Goal: Task Accomplishment & Management: Use online tool/utility

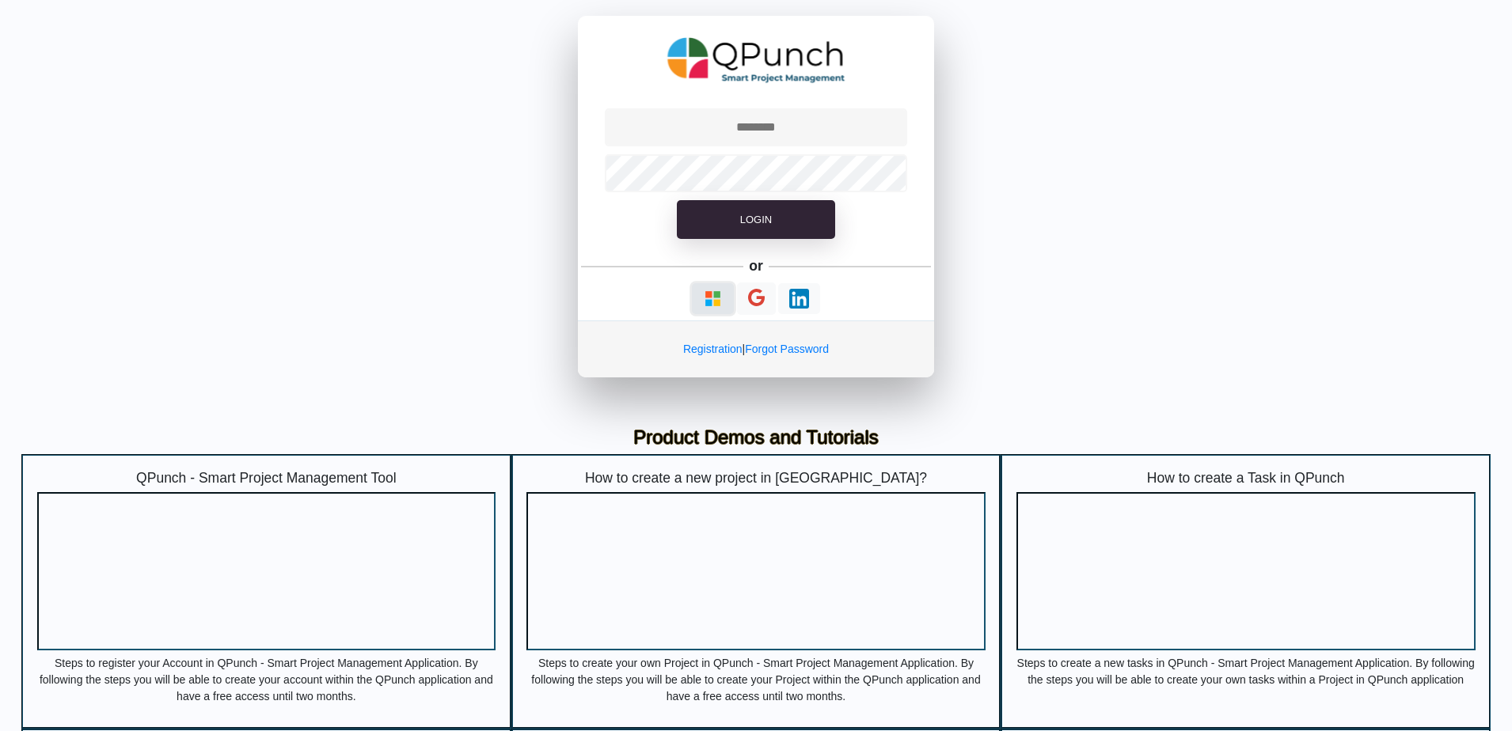
click at [704, 306] on img "button" at bounding box center [713, 299] width 20 height 20
type input "**********"
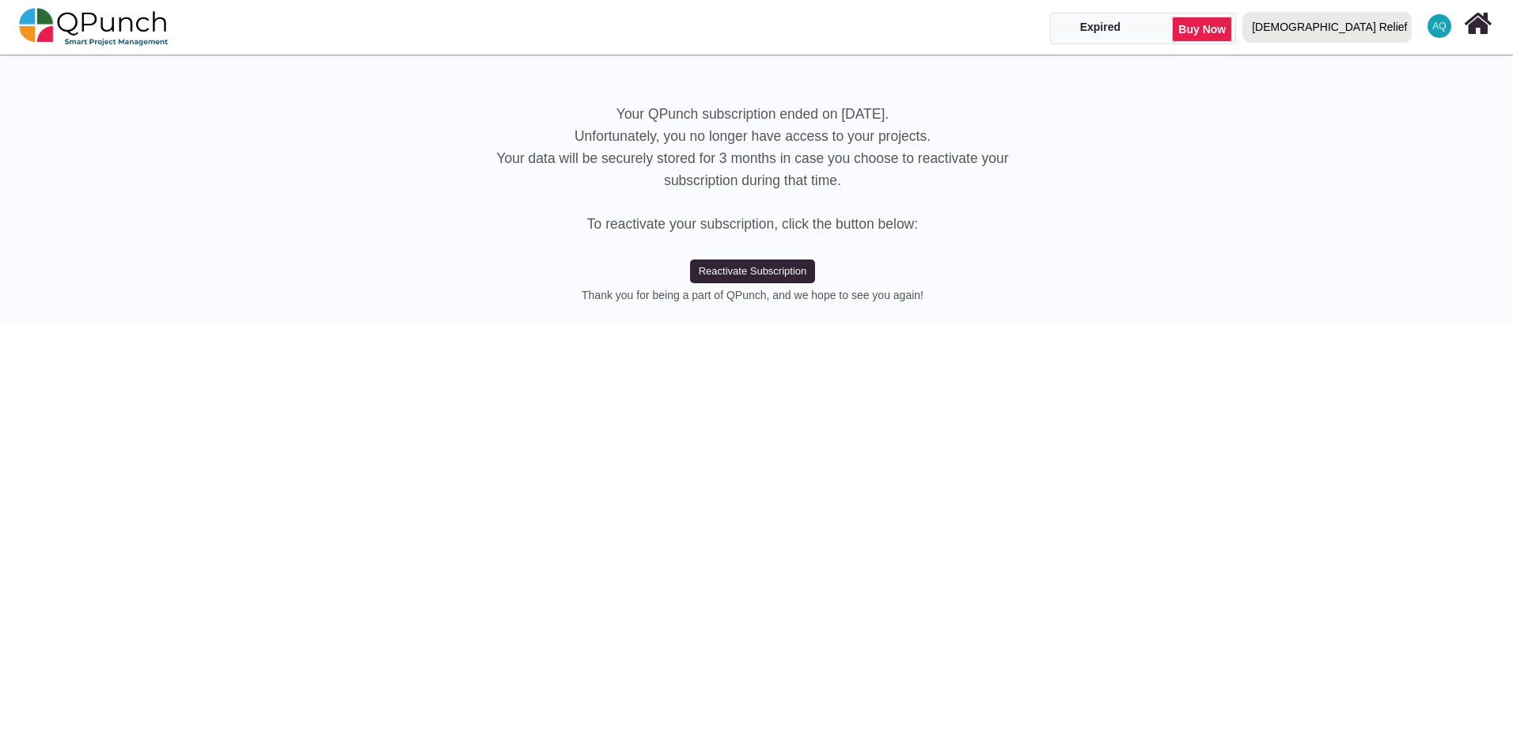
click at [1370, 33] on div "[DEMOGRAPHIC_DATA] Relief" at bounding box center [1329, 27] width 155 height 28
click at [1365, 101] on link "IRW" at bounding box center [1331, 94] width 188 height 22
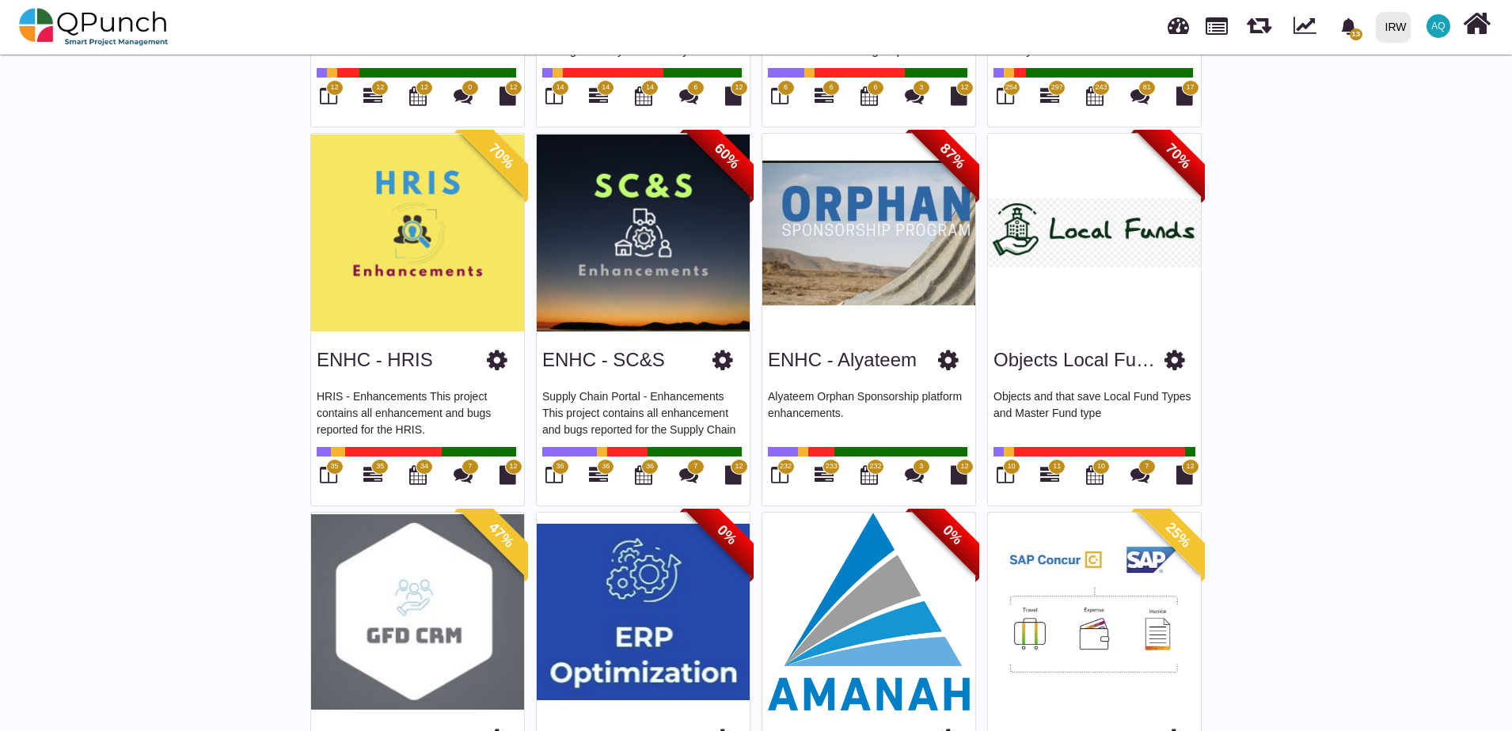
scroll to position [1741, 0]
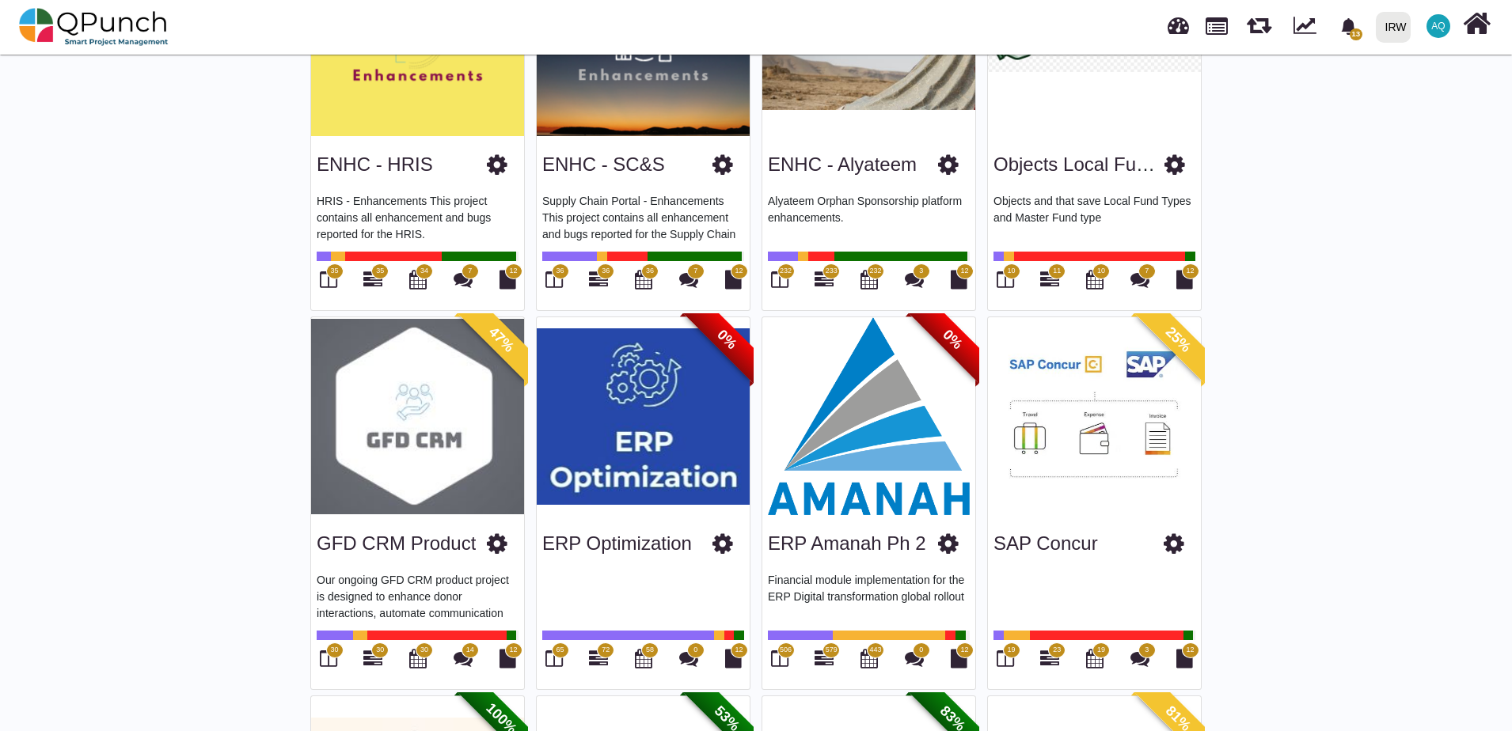
click at [357, 515] on div "GFD CRM Product Our ongoing GFD CRM product project is designed to enhance dono…" at bounding box center [417, 602] width 213 height 174
click at [391, 537] on link "GFD CRM Product" at bounding box center [396, 543] width 159 height 21
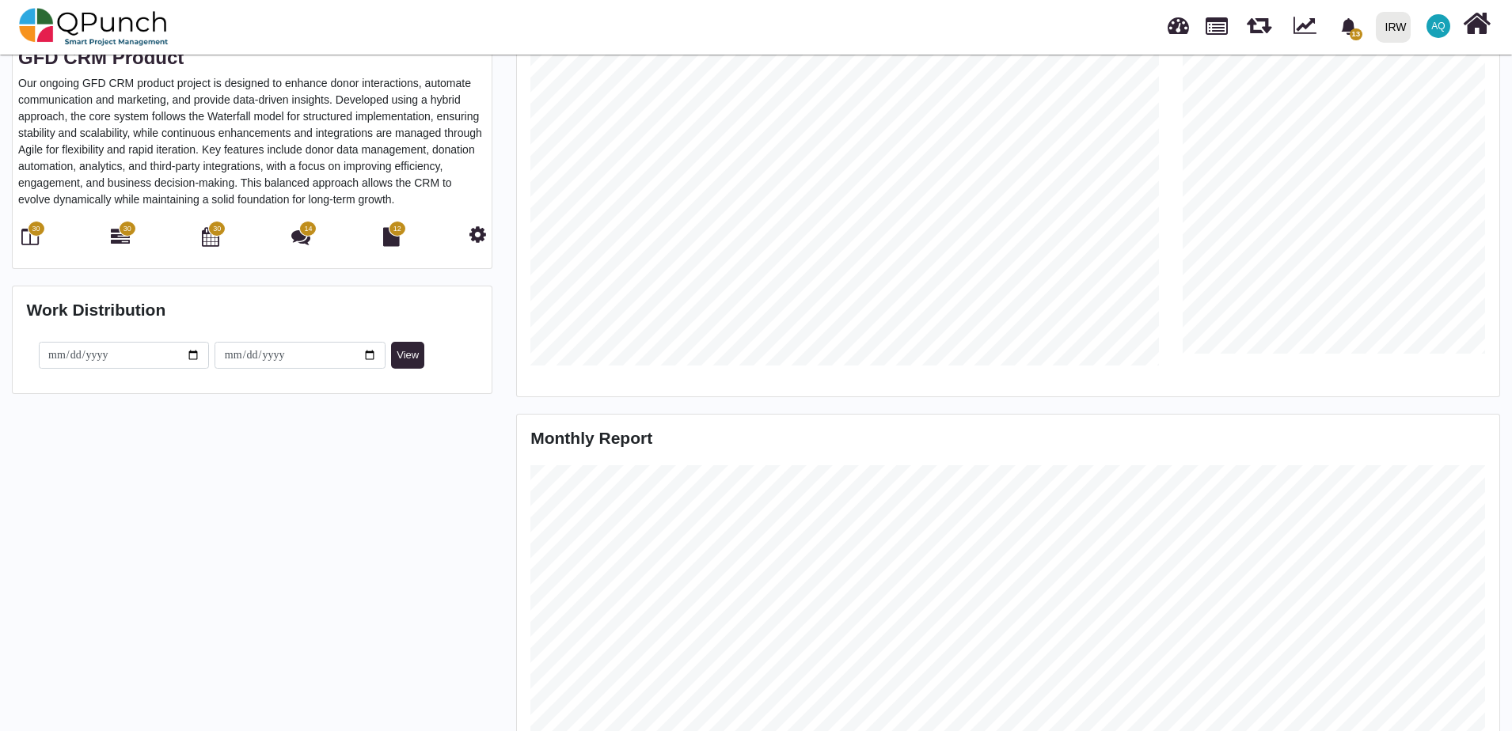
scroll to position [314, 326]
click at [123, 241] on icon at bounding box center [120, 236] width 19 height 19
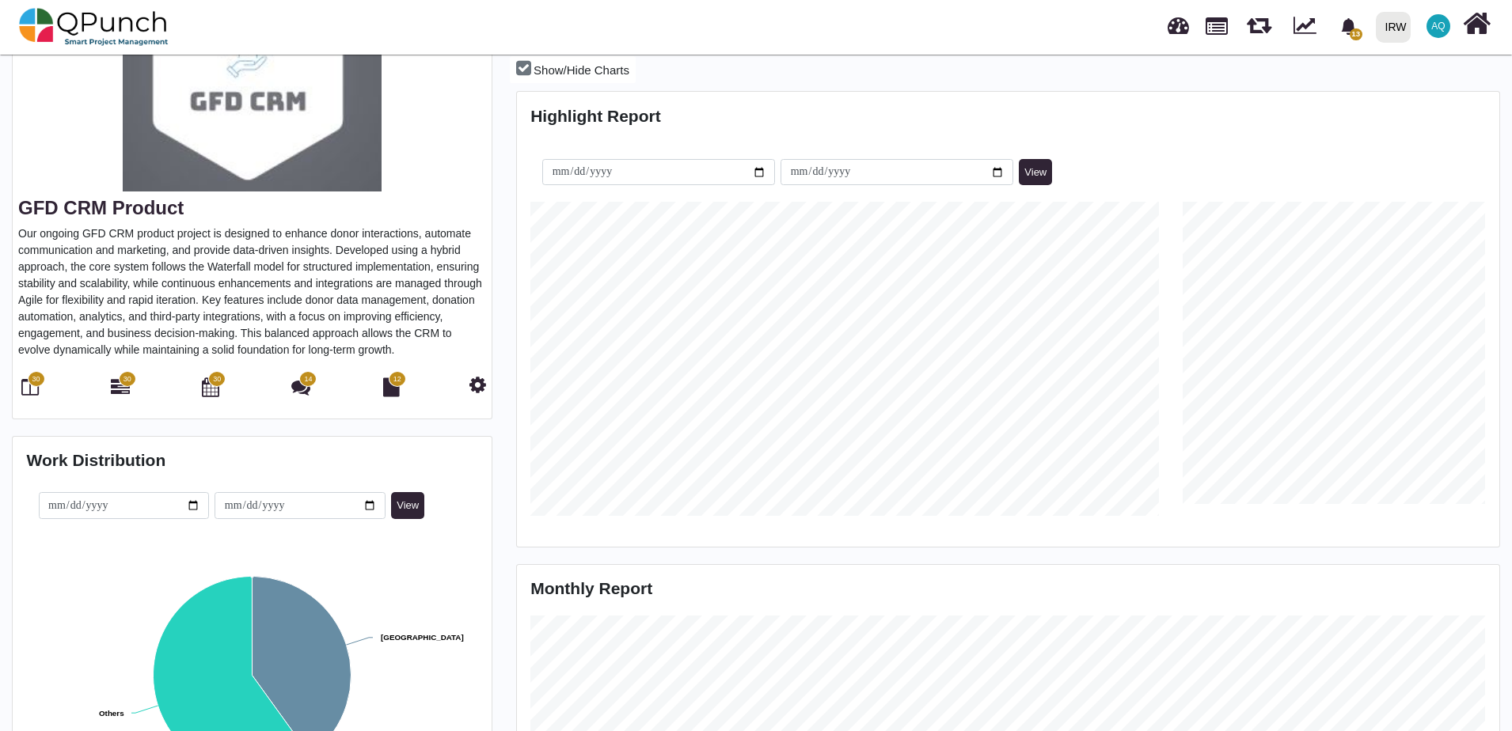
scroll to position [0, 0]
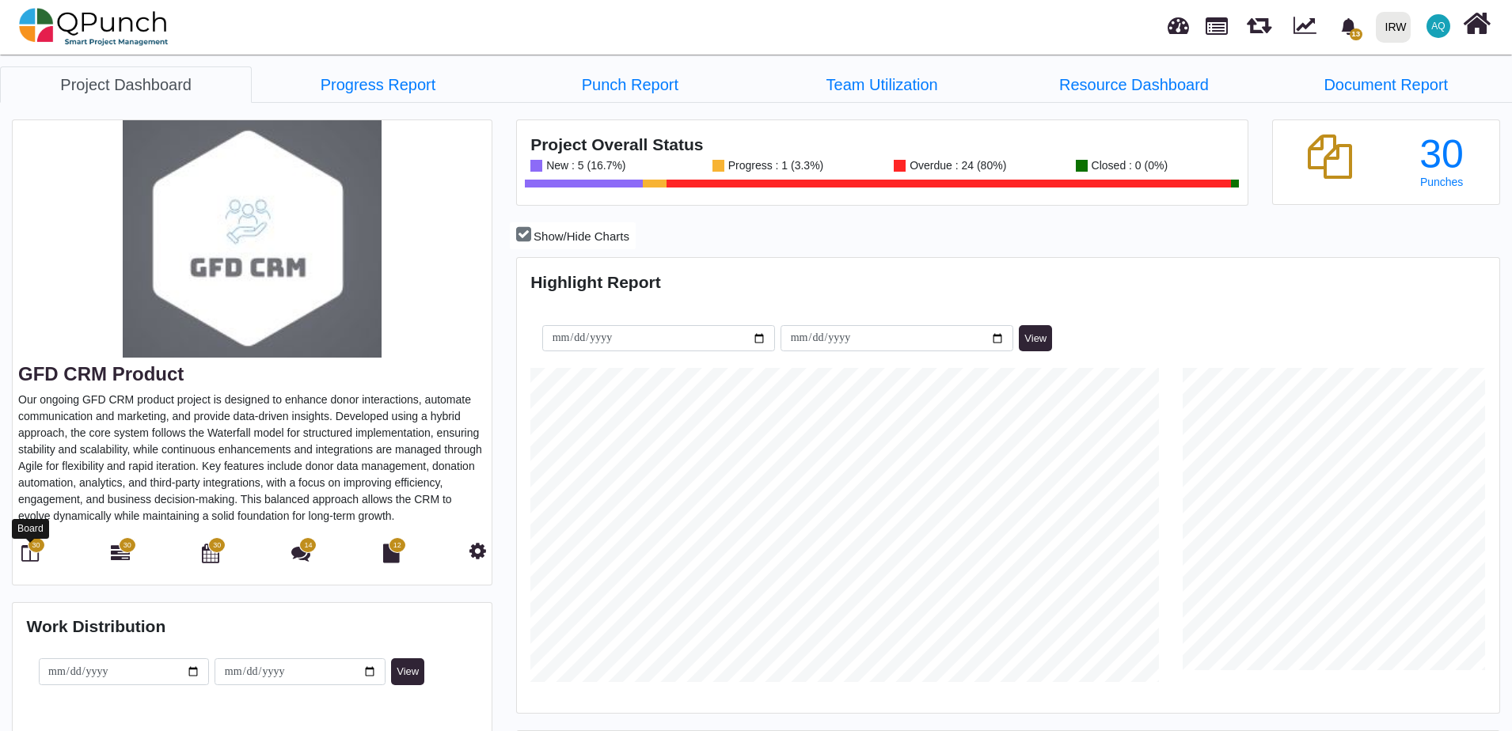
click at [29, 555] on icon at bounding box center [29, 553] width 17 height 19
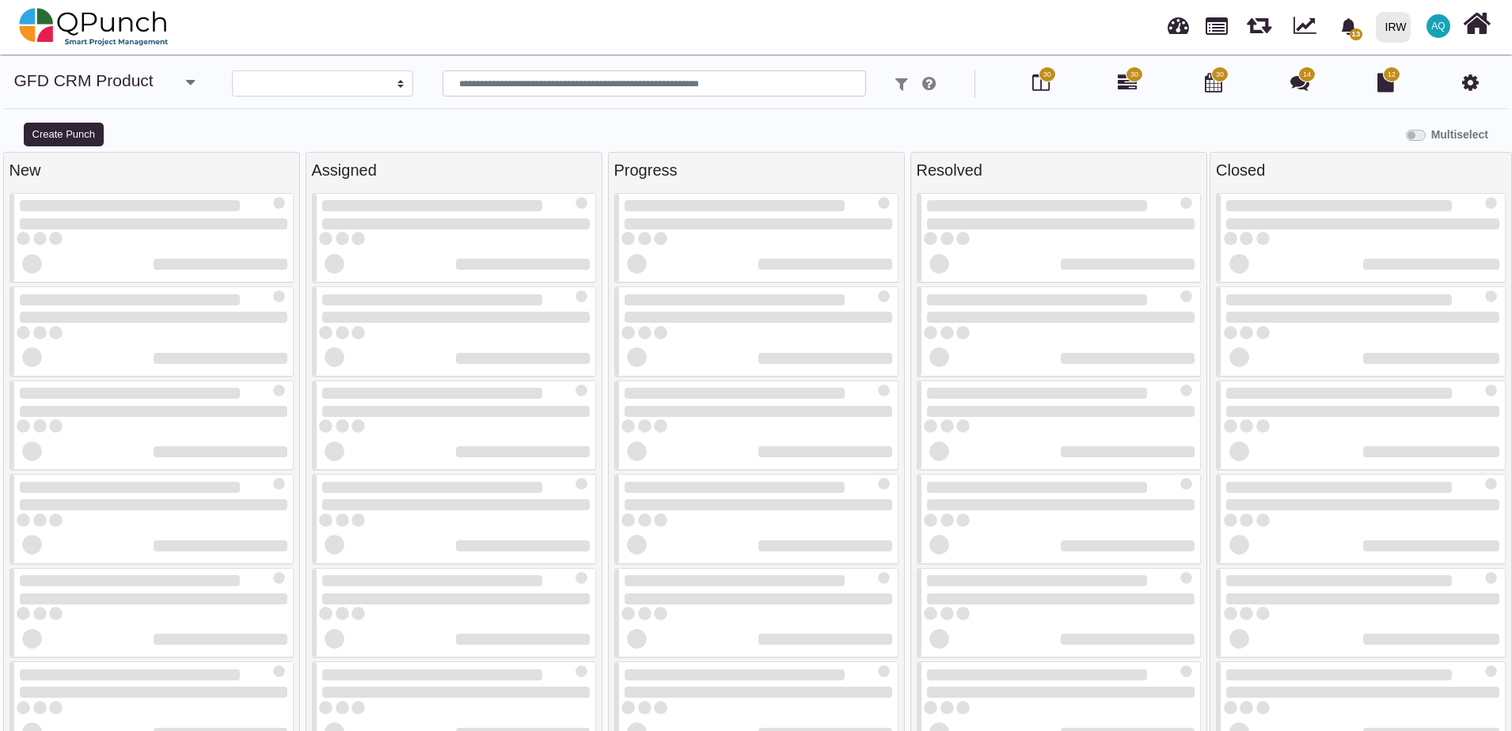
select select
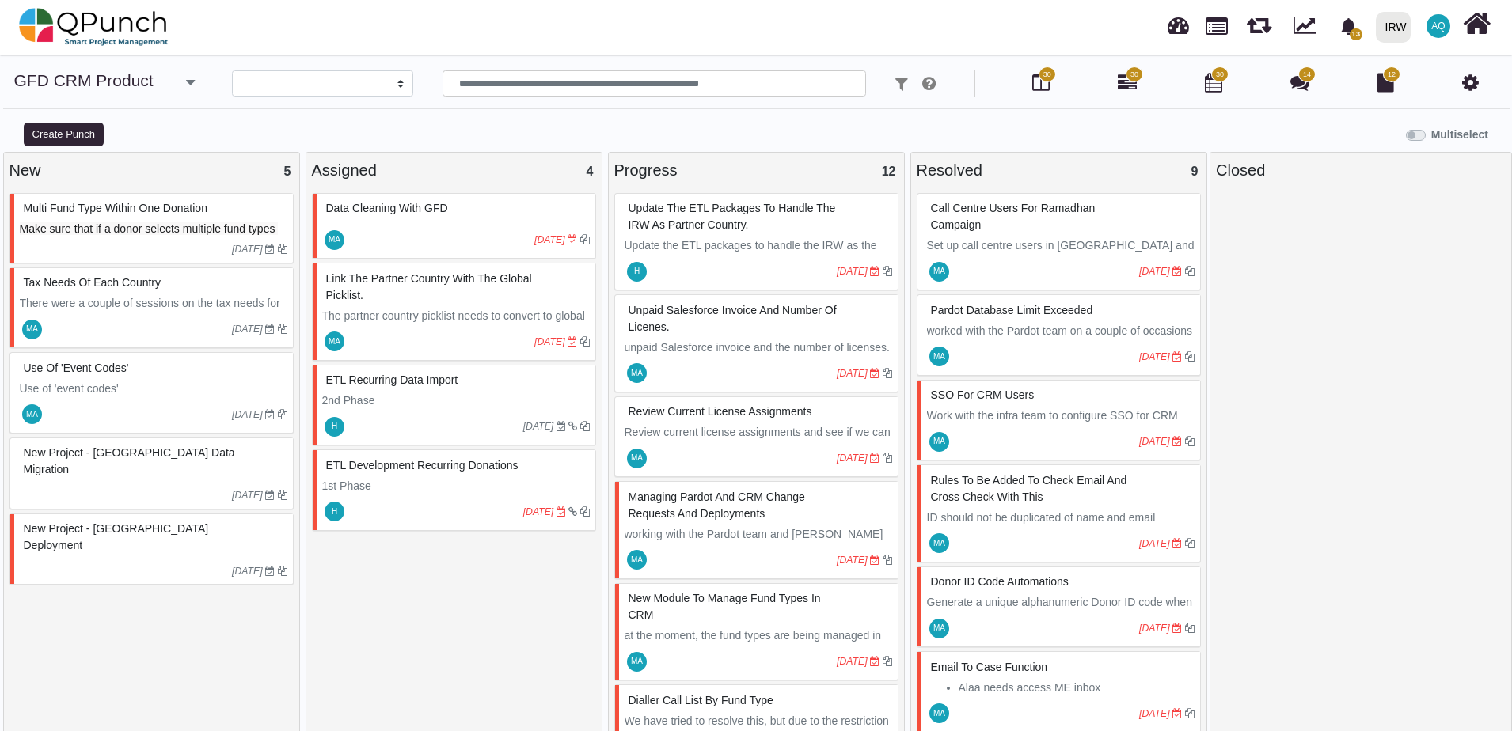
click at [150, 523] on div "New Project - [GEOGRAPHIC_DATA] Deployment" at bounding box center [154, 537] width 268 height 41
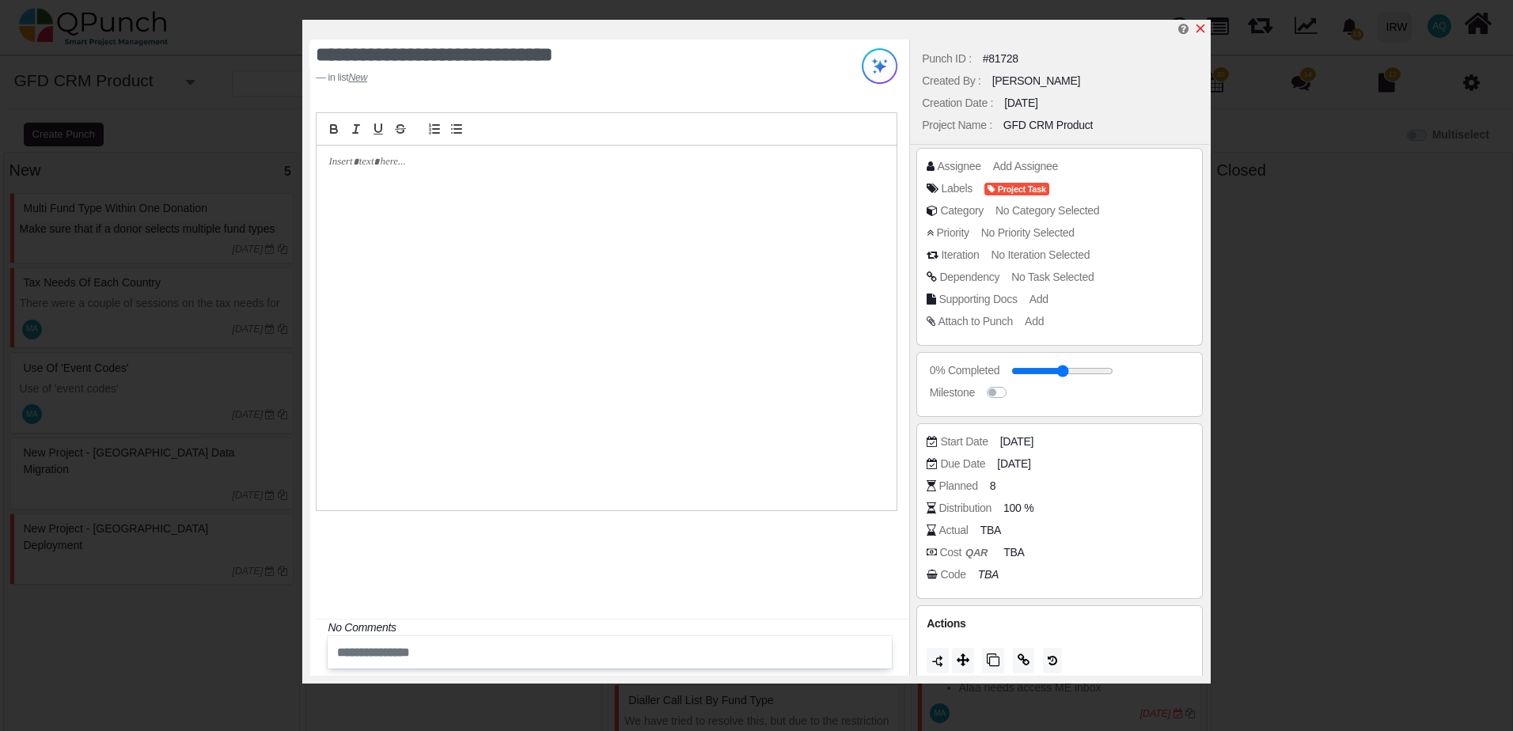
click at [1201, 36] on div at bounding box center [759, 30] width 898 height 20
click at [1200, 32] on icon "x" at bounding box center [1200, 28] width 13 height 13
